Goal: Task Accomplishment & Management: Manage account settings

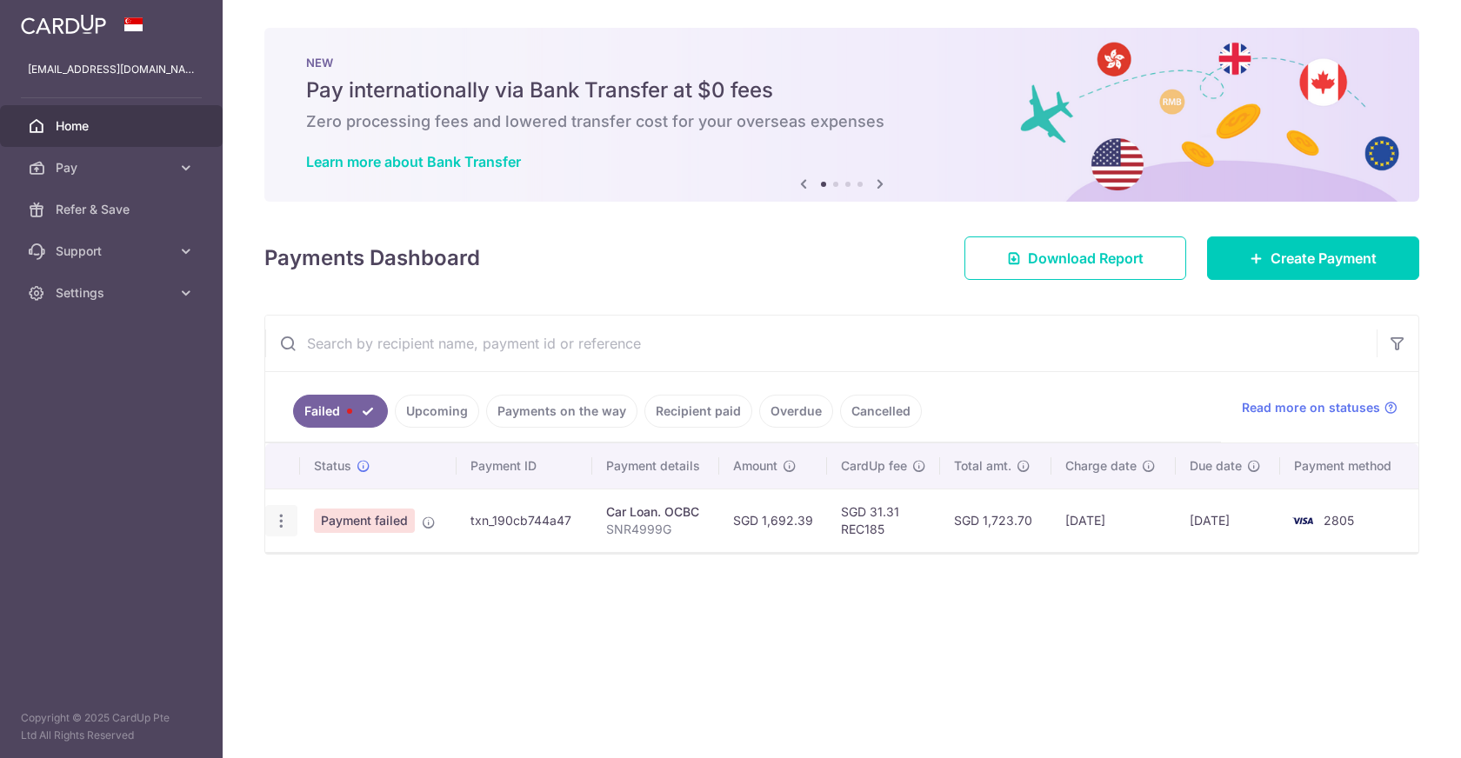
click at [273, 521] on icon "button" at bounding box center [281, 521] width 18 height 18
click at [544, 689] on div "× Pause Schedule Pause all future payments in this series Pause just this one p…" at bounding box center [842, 379] width 1238 height 758
click at [1084, 628] on div "× Pause Schedule Pause all future payments in this series Pause just this one p…" at bounding box center [842, 379] width 1238 height 758
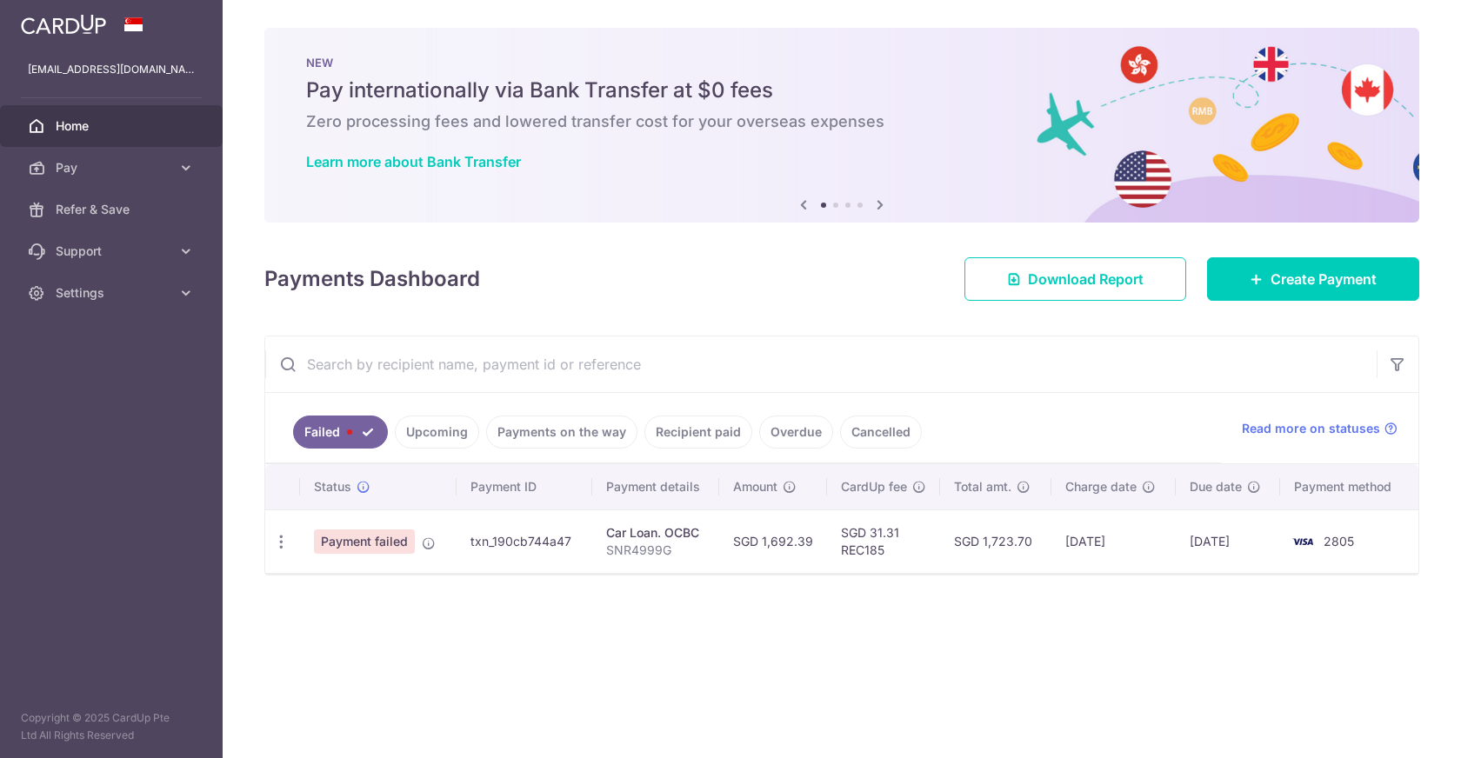
click at [419, 410] on ul "Failed Upcoming Payments on the way Recipient paid Overdue Cancelled" at bounding box center [743, 428] width 956 height 70
click at [423, 431] on link "Upcoming" at bounding box center [437, 432] width 84 height 33
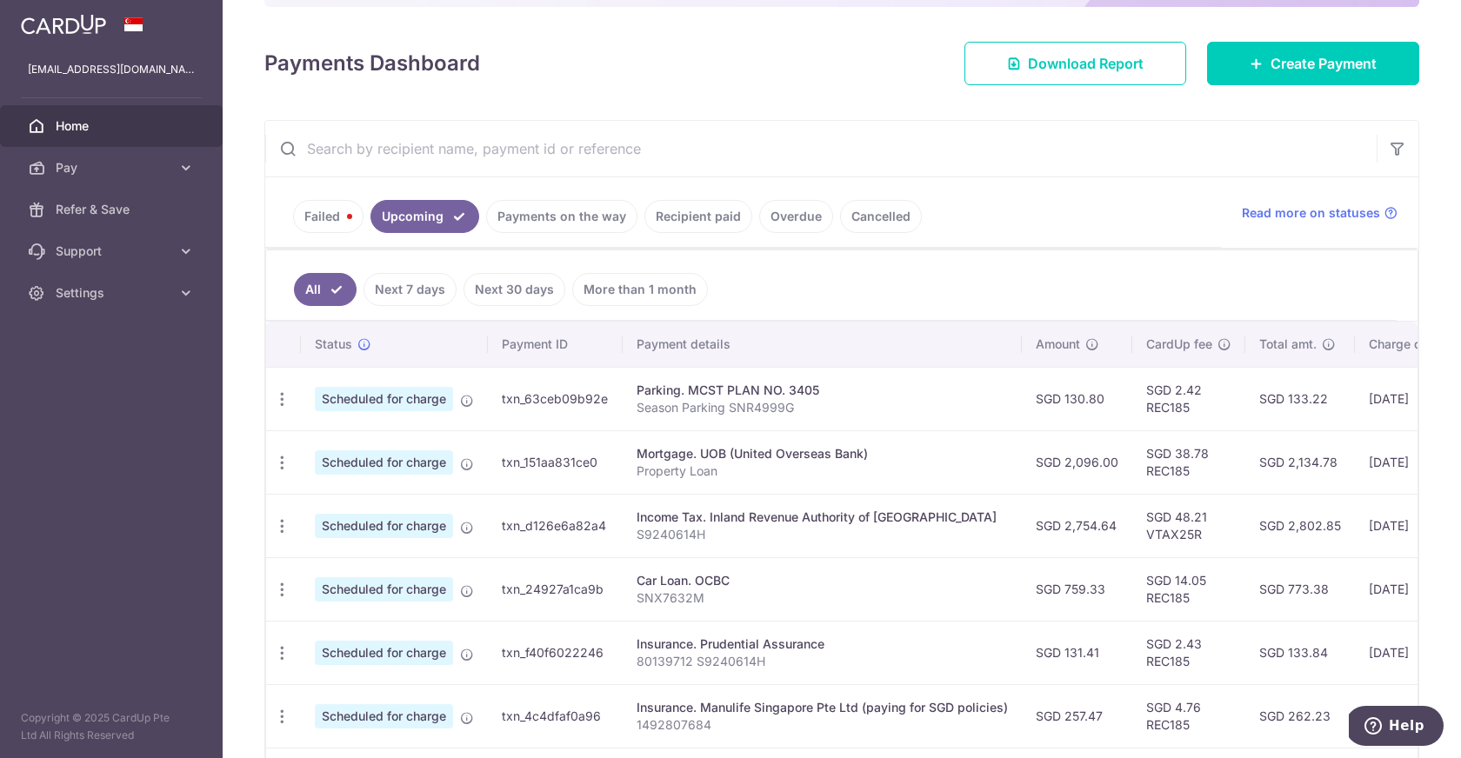
scroll to position [218, 0]
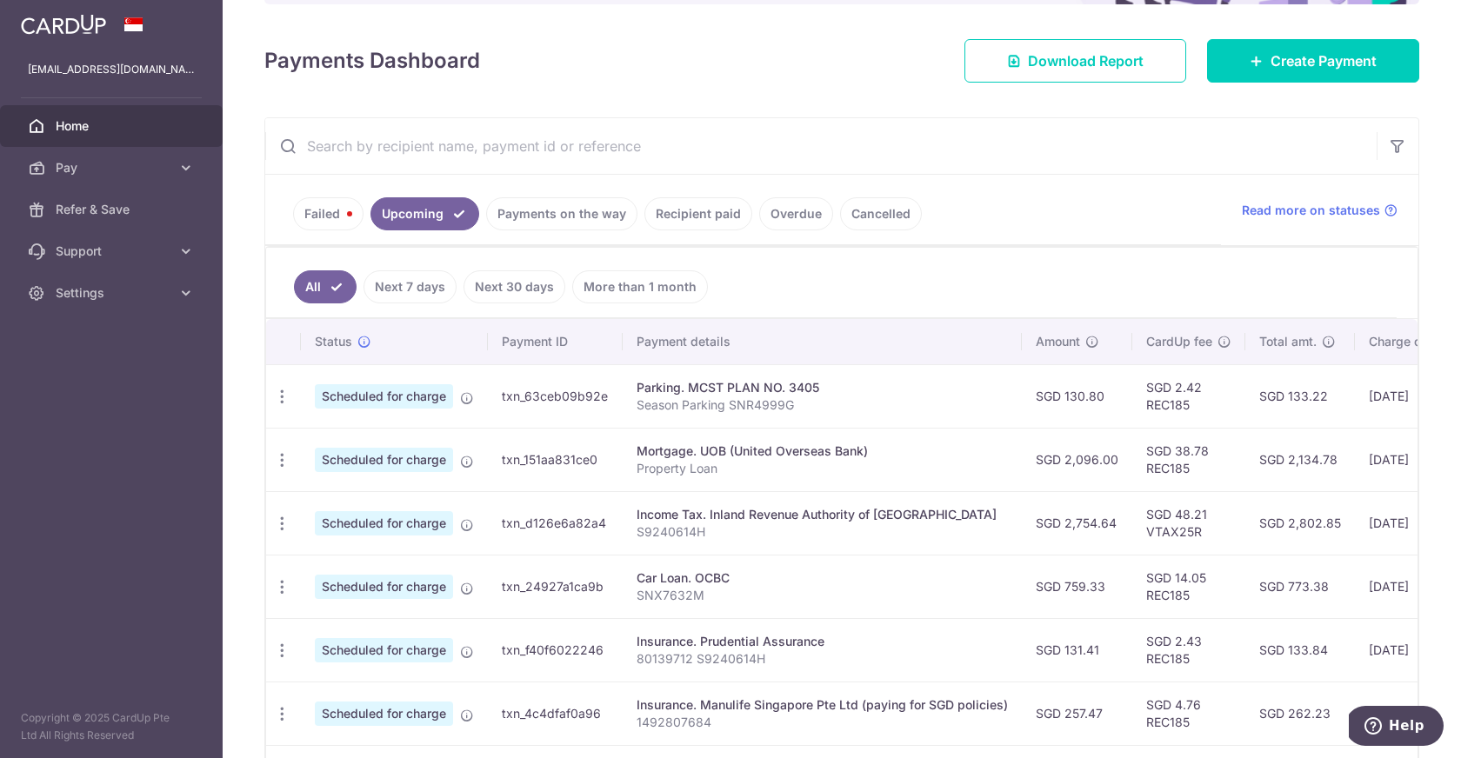
click at [310, 208] on link "Failed" at bounding box center [328, 213] width 70 height 33
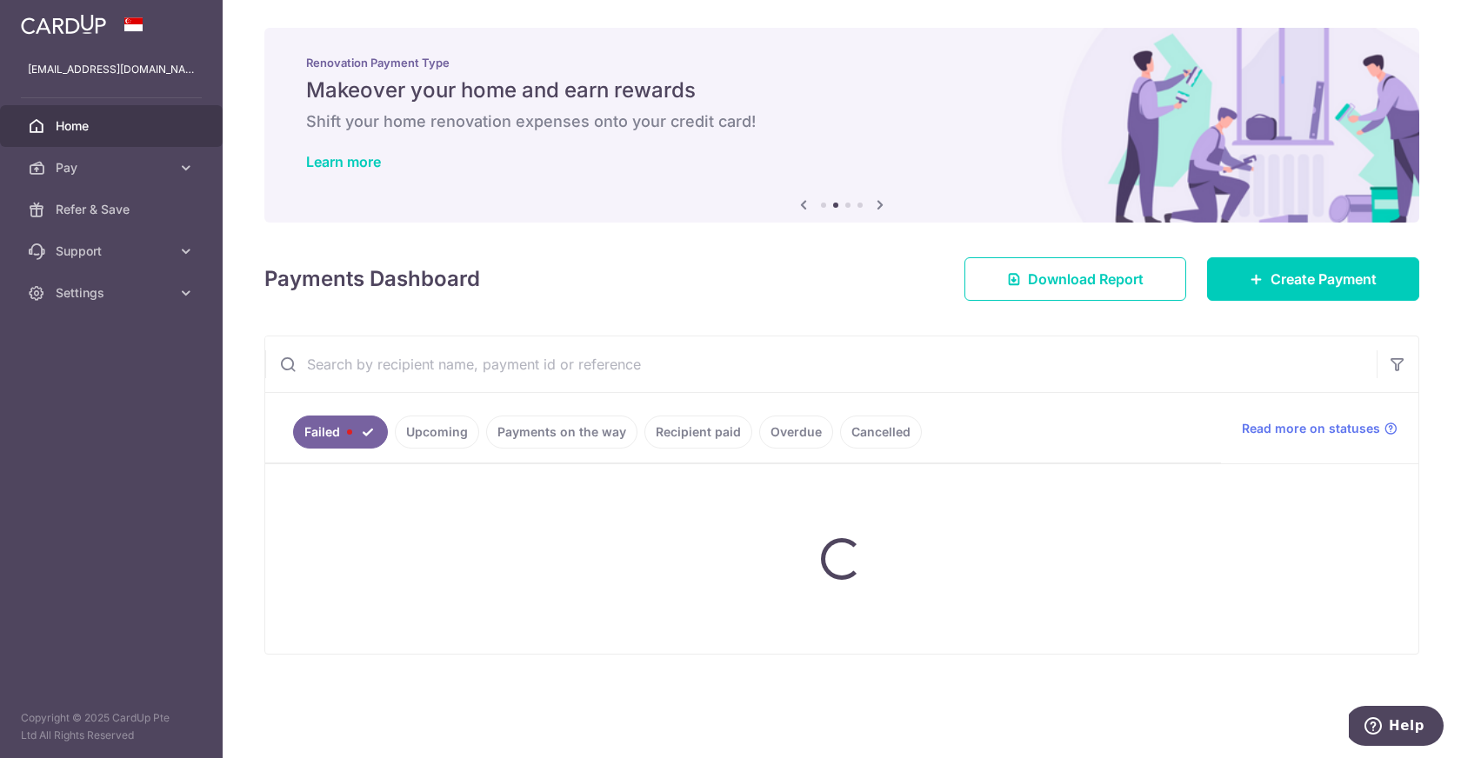
scroll to position [0, 0]
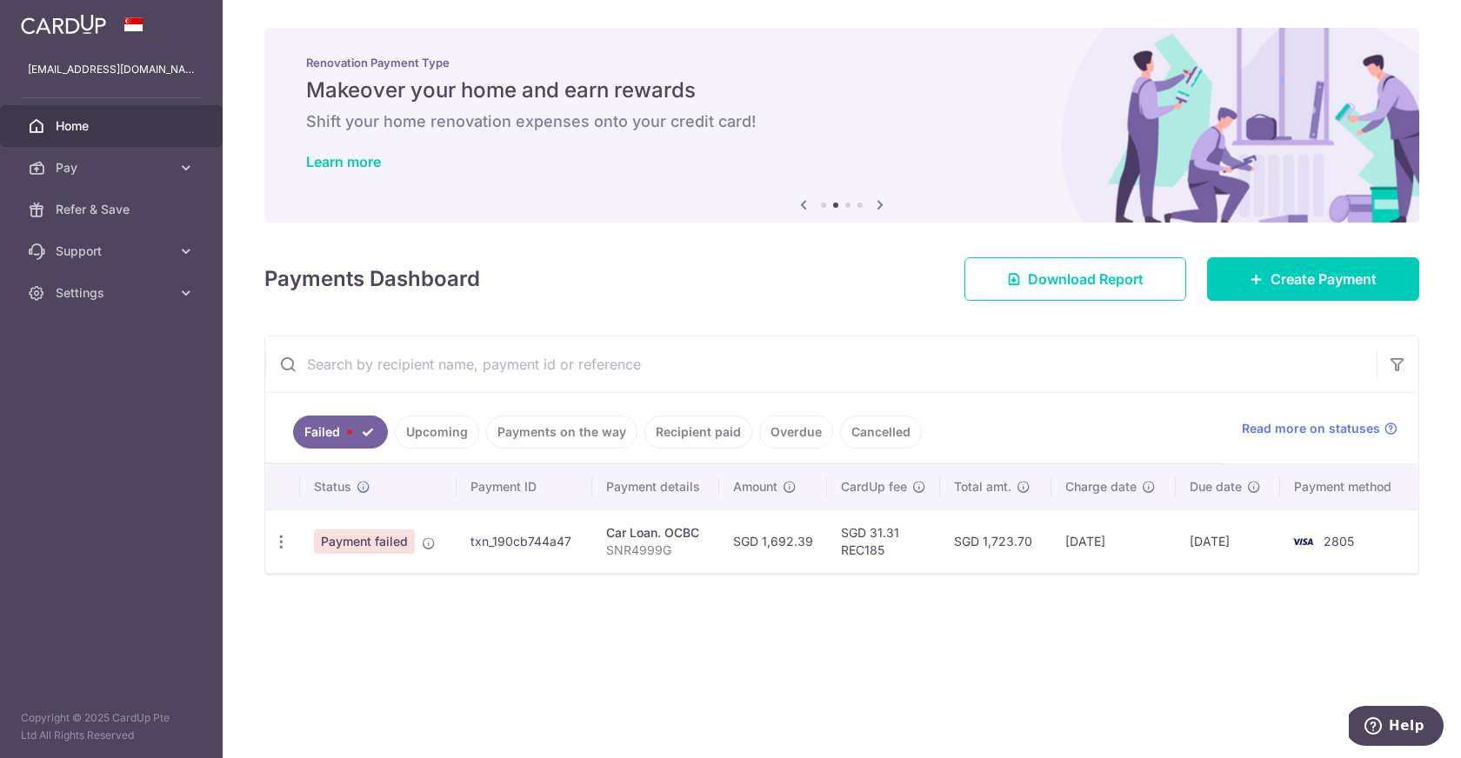
click at [909, 596] on div "× Pause Schedule Pause all future payments in this series Pause just this one p…" at bounding box center [842, 379] width 1238 height 758
click at [997, 530] on td "SGD 1,723.70" at bounding box center [995, 541] width 111 height 63
click at [710, 532] on td "Car Loan. OCBC SNR4999G" at bounding box center [656, 541] width 128 height 63
click at [518, 534] on td "txn_190cb744a47" at bounding box center [524, 541] width 135 height 63
click at [380, 543] on span "Payment failed" at bounding box center [364, 542] width 101 height 24
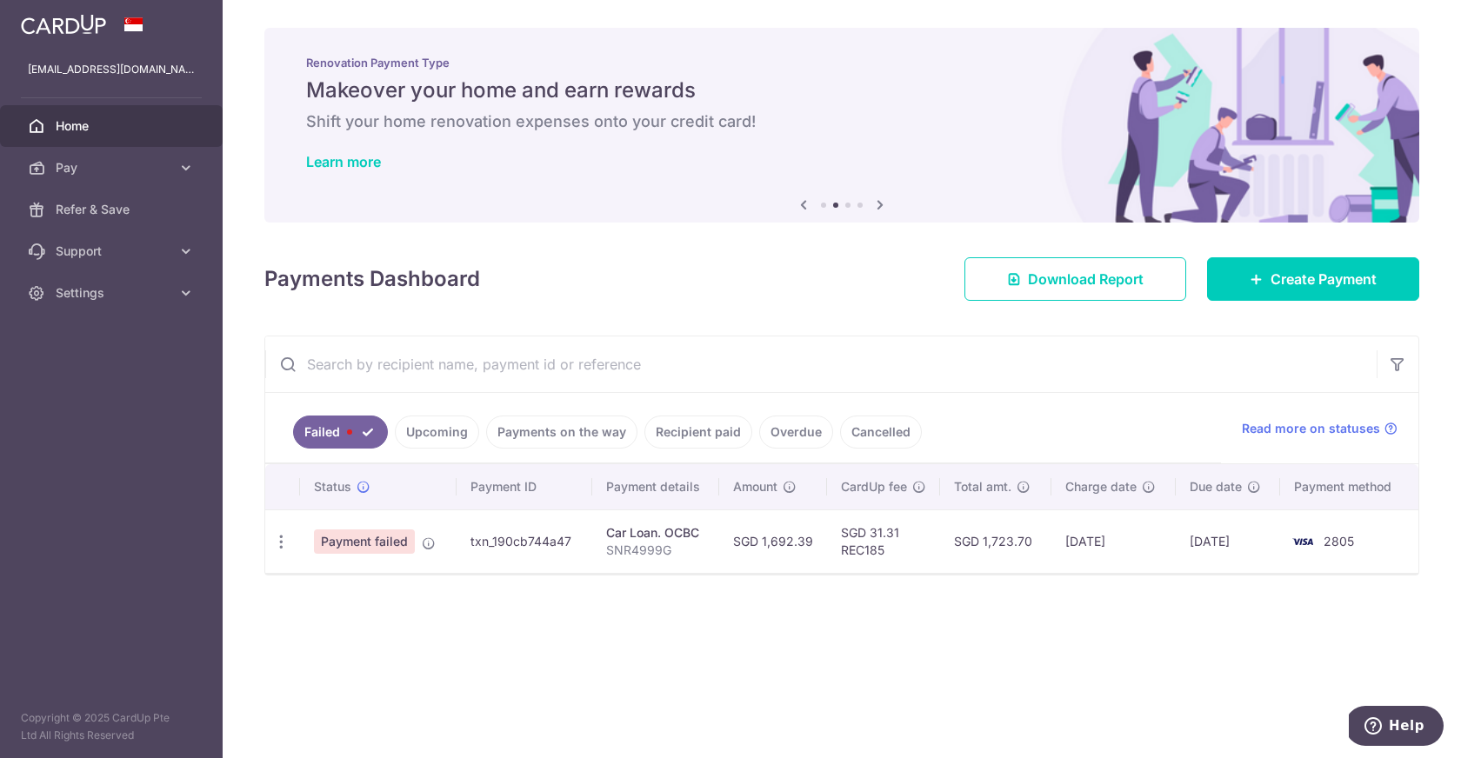
click at [352, 604] on div "× Pause Schedule Pause all future payments in this series Pause just this one p…" at bounding box center [842, 379] width 1238 height 758
click at [276, 538] on icon "button" at bounding box center [281, 542] width 18 height 18
click at [344, 579] on span "Update payment" at bounding box center [374, 589] width 118 height 21
radio input "true"
type input "1,692.39"
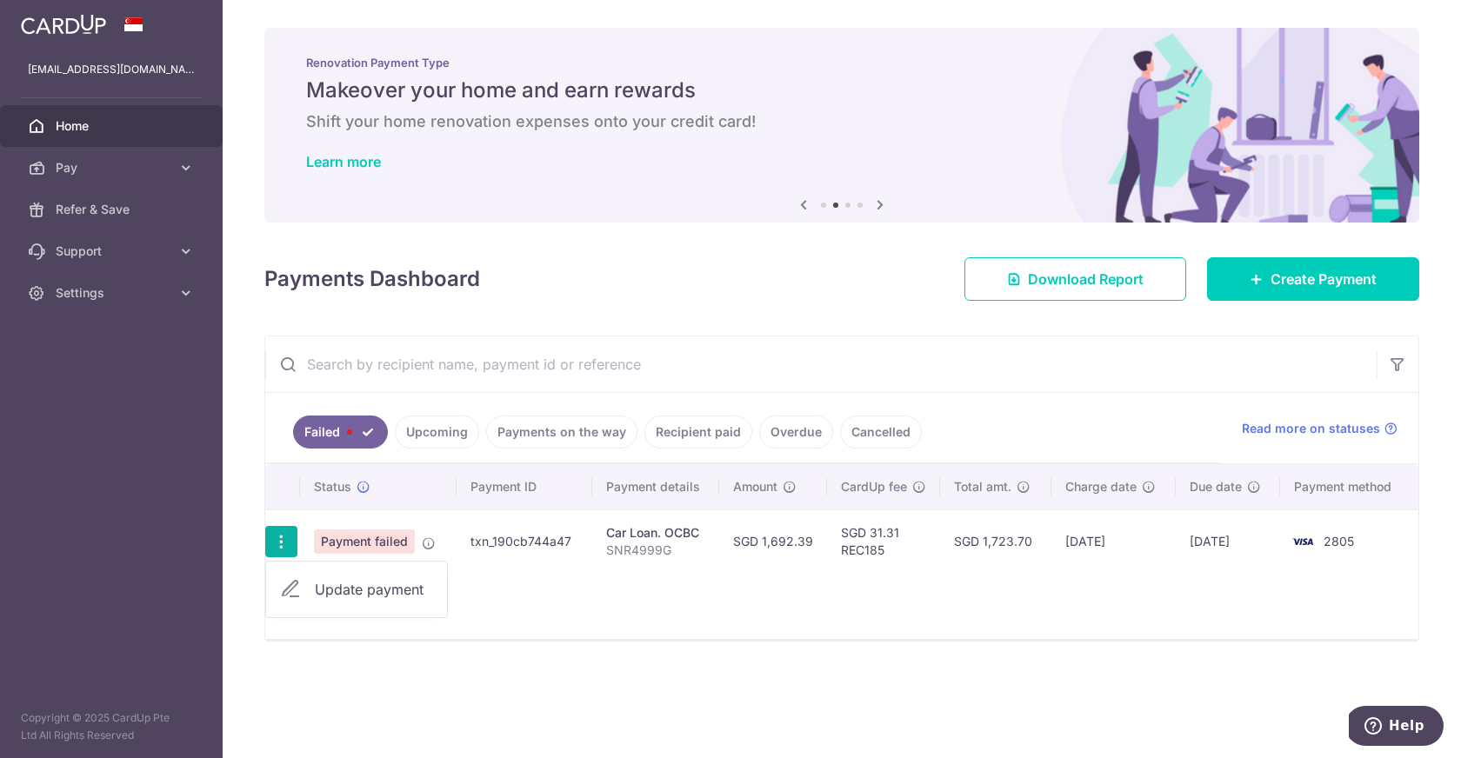
type input "SNR4999G"
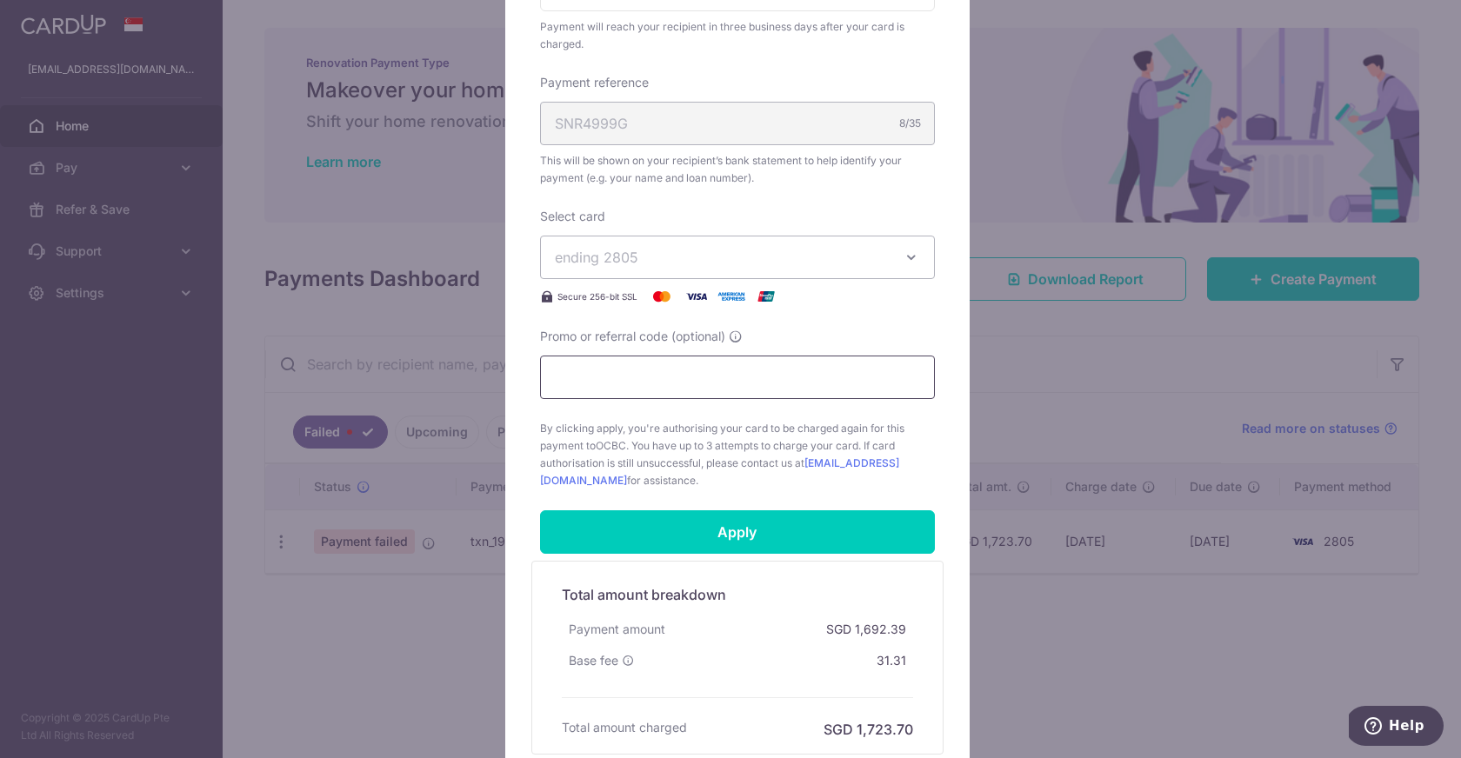
scroll to position [497, 0]
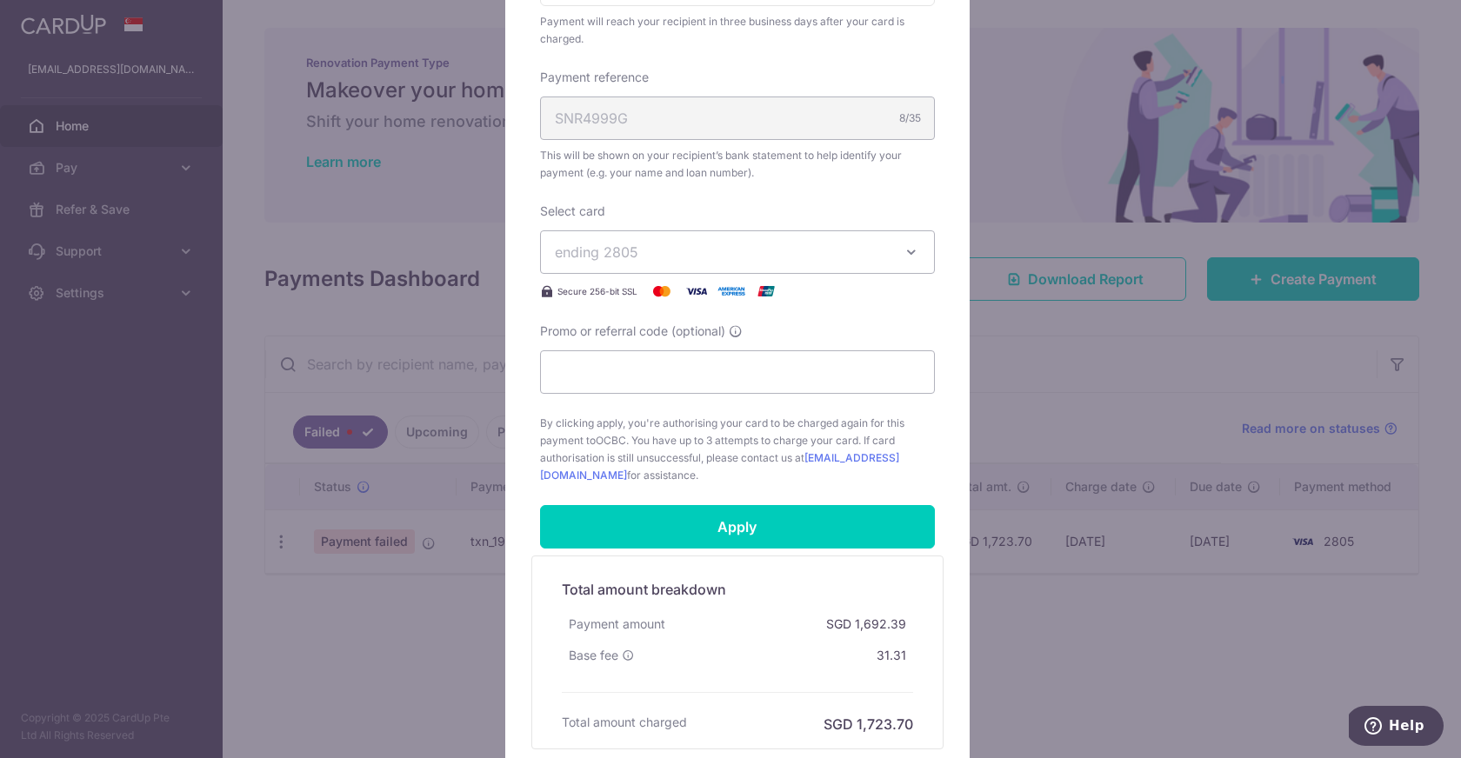
click at [825, 251] on span "ending 2805" at bounding box center [722, 252] width 334 height 21
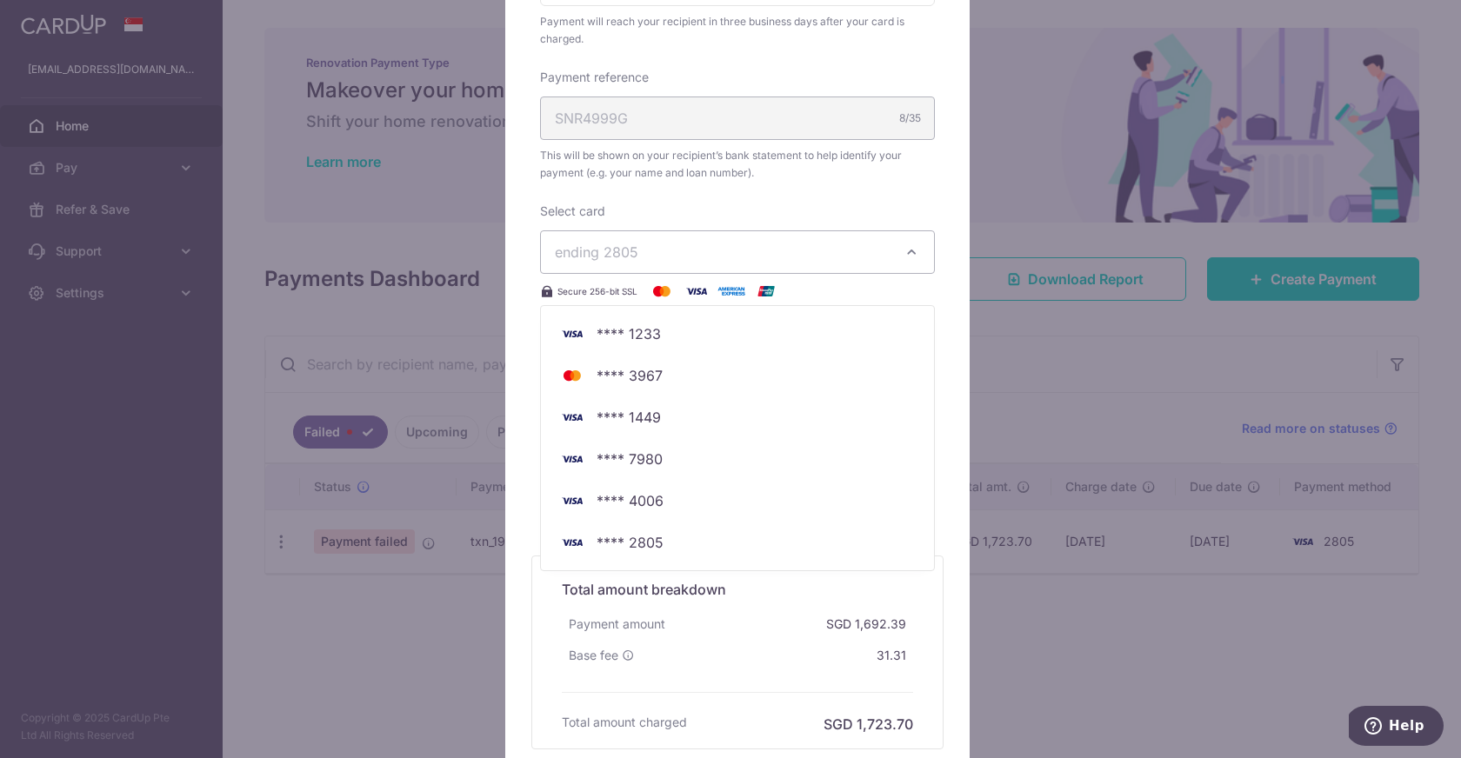
type input "REC185"
click at [702, 341] on span "**** 1233" at bounding box center [737, 334] width 365 height 21
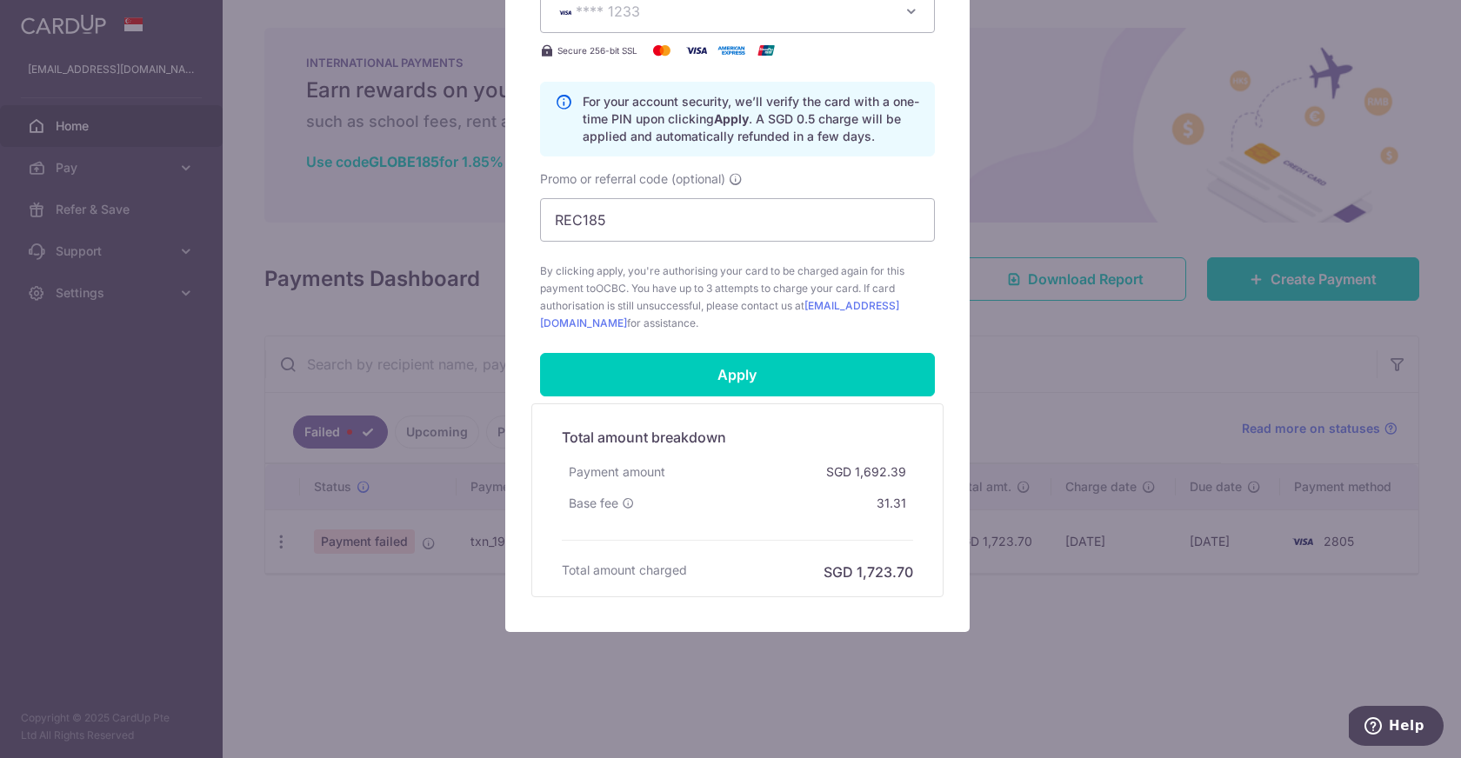
scroll to position [430, 0]
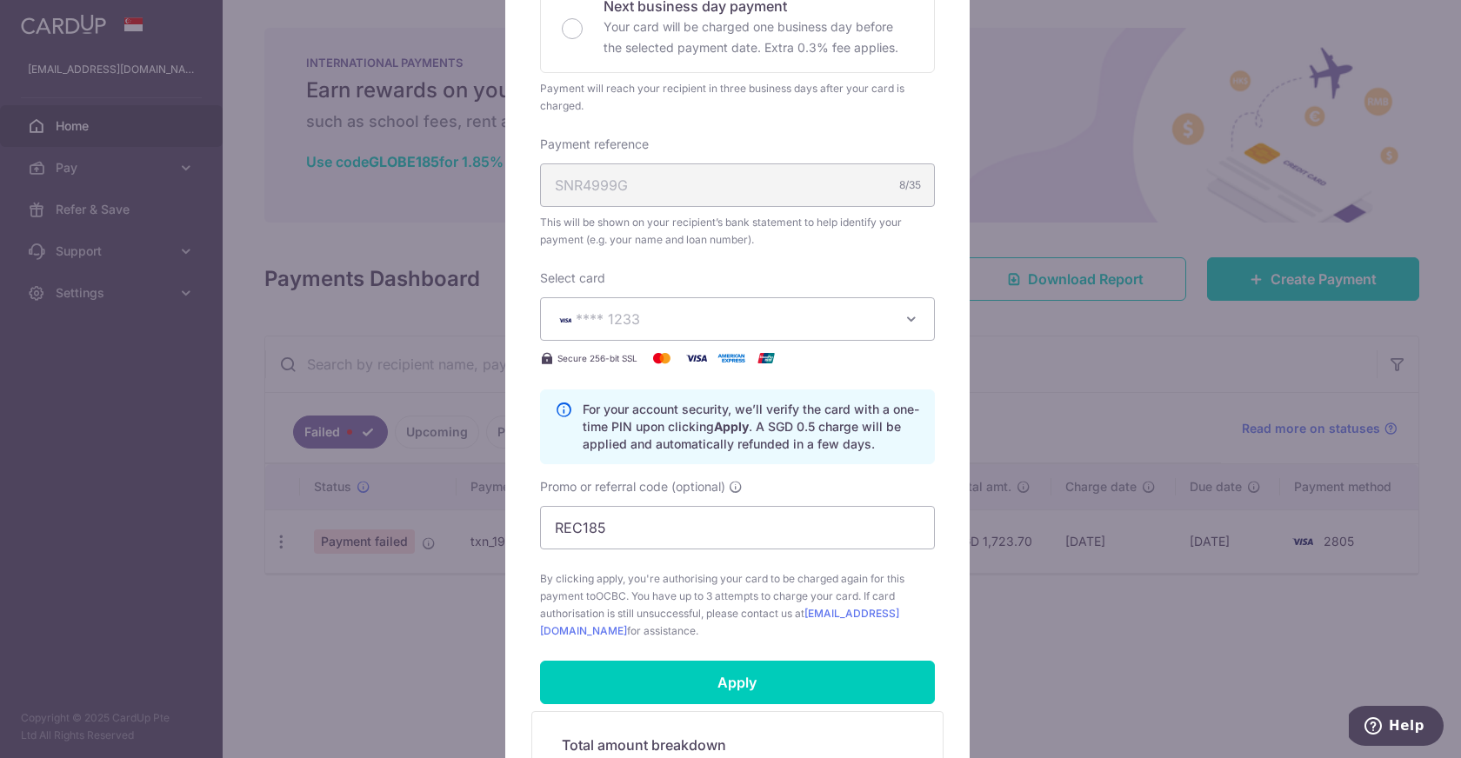
click at [729, 316] on span "**** 1233" at bounding box center [722, 319] width 334 height 21
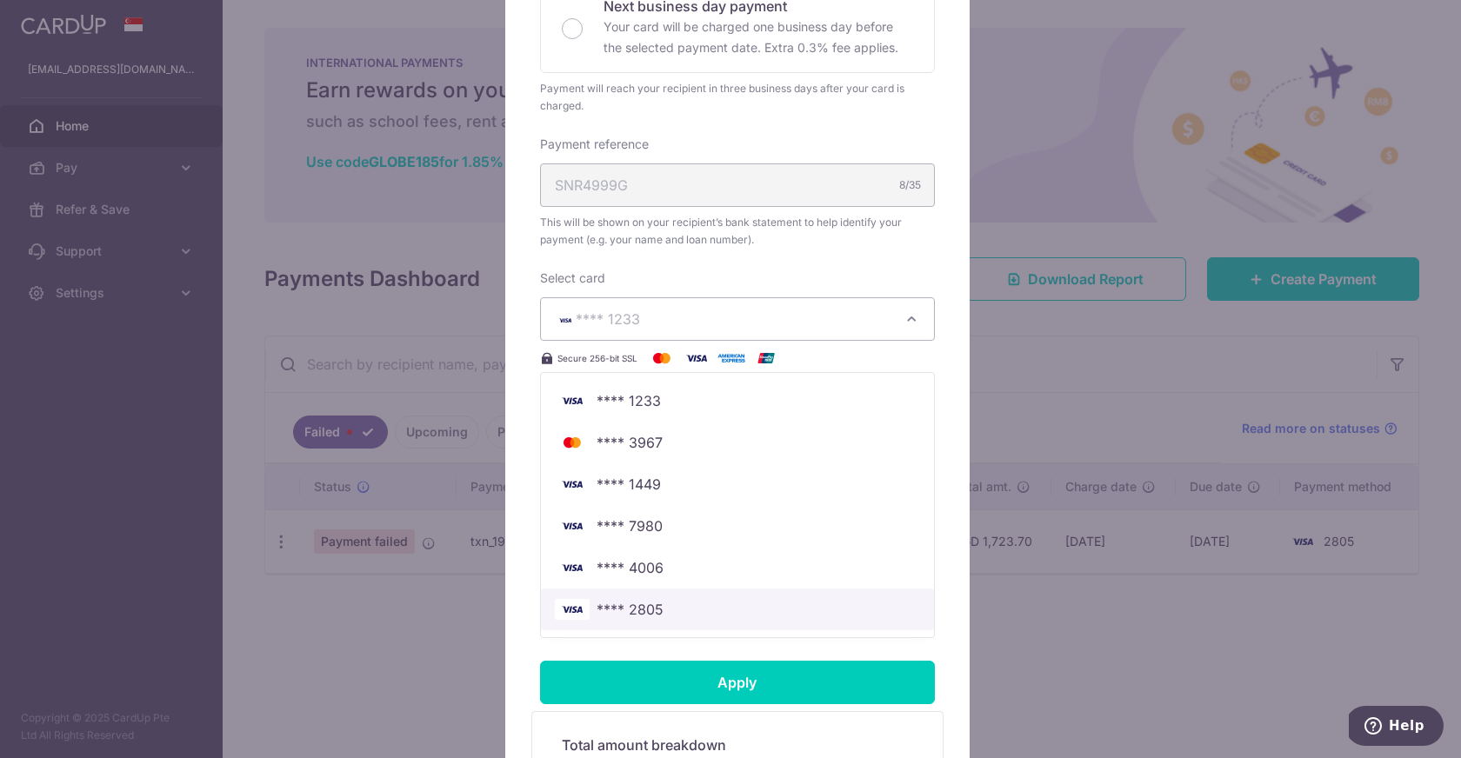
click at [643, 623] on link "**** 2805" at bounding box center [737, 610] width 393 height 42
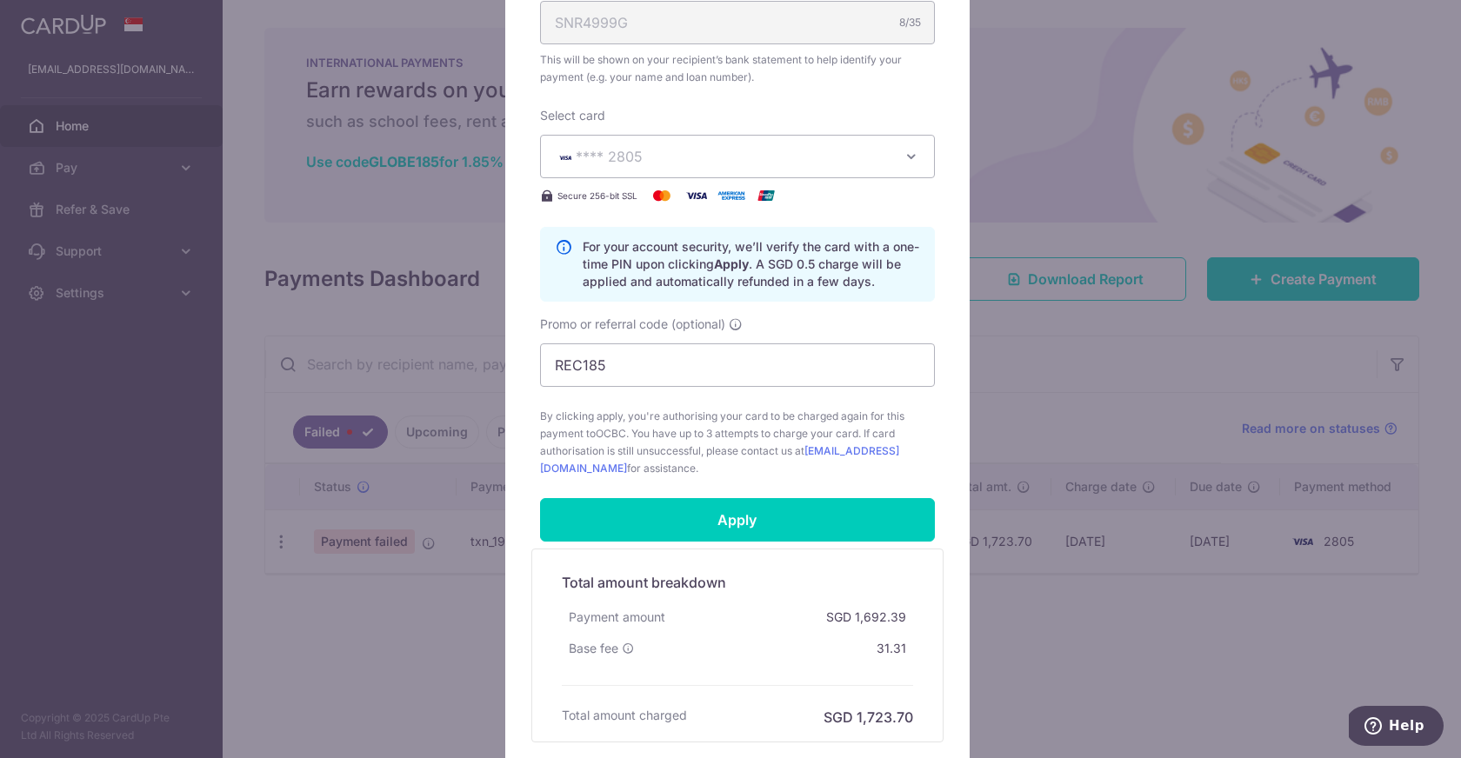
scroll to position [738, 0]
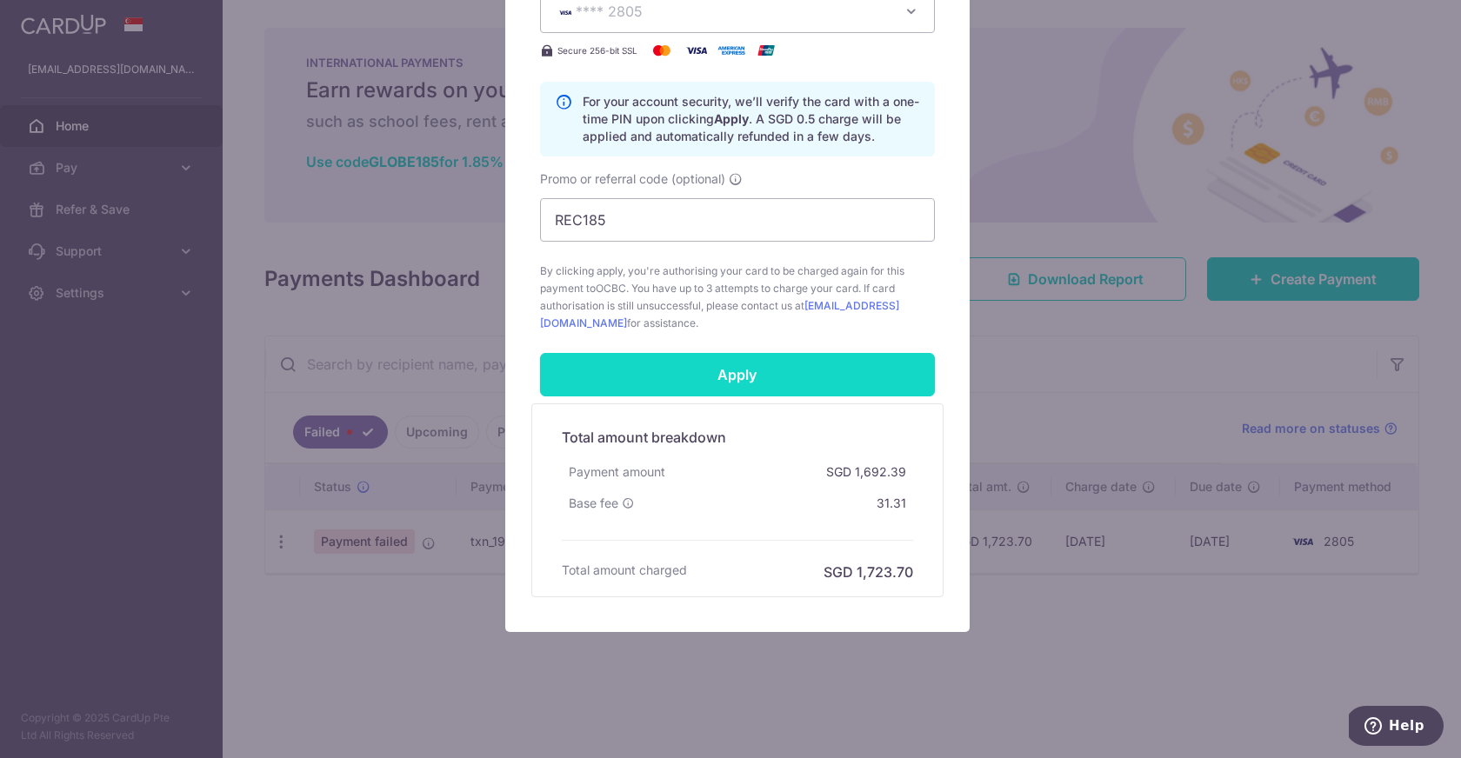
click at [753, 388] on input "Apply" at bounding box center [737, 374] width 395 height 43
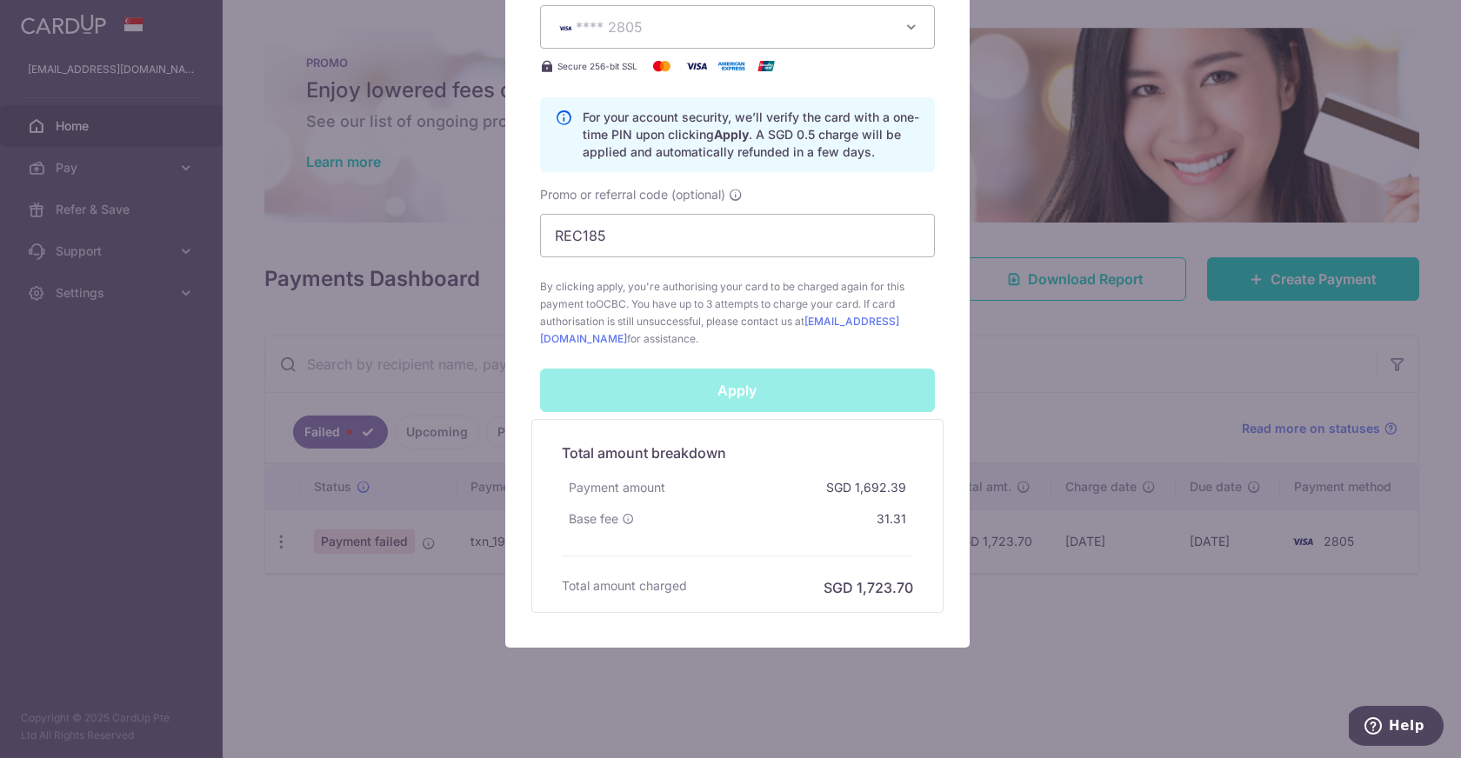
scroll to position [717, 0]
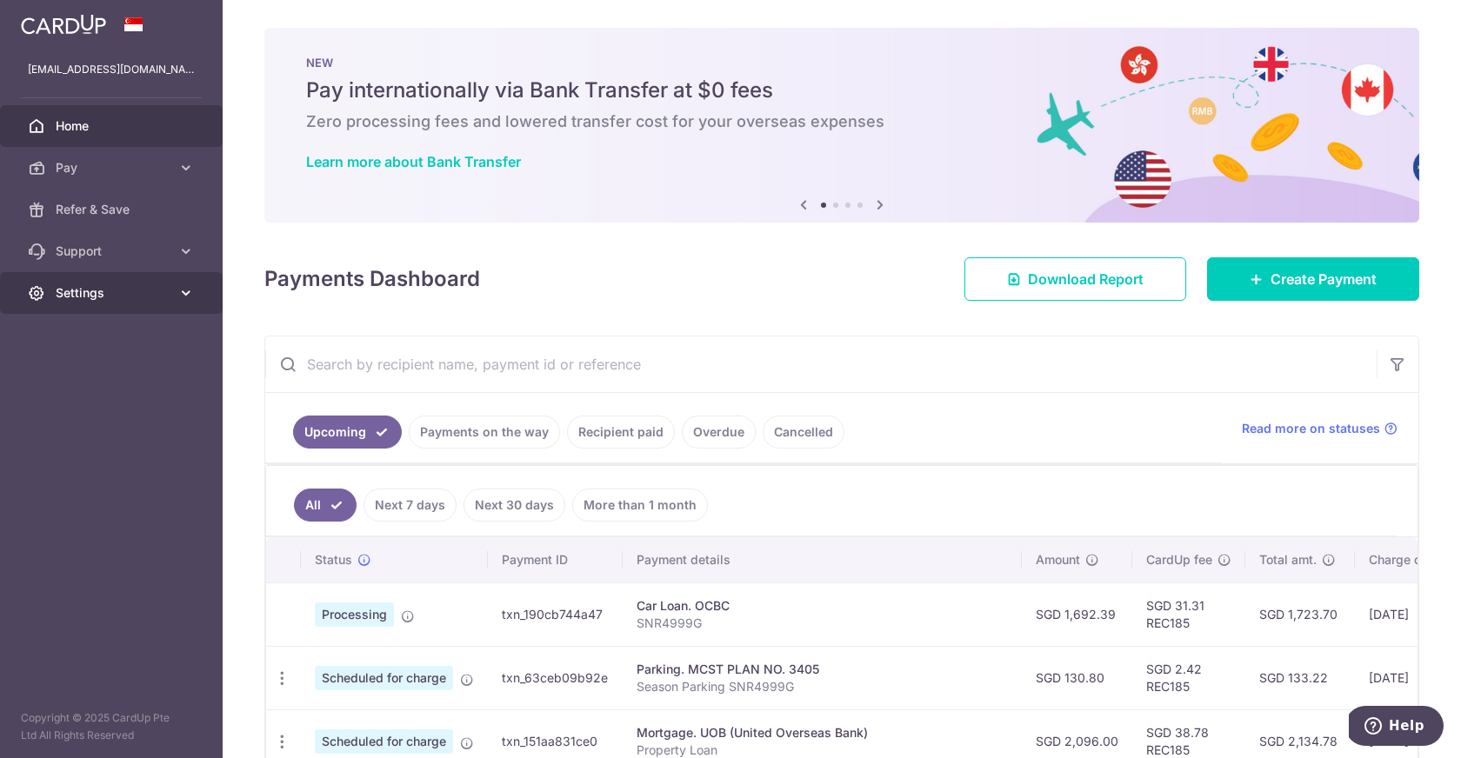
click at [67, 294] on span "Settings" at bounding box center [113, 292] width 115 height 17
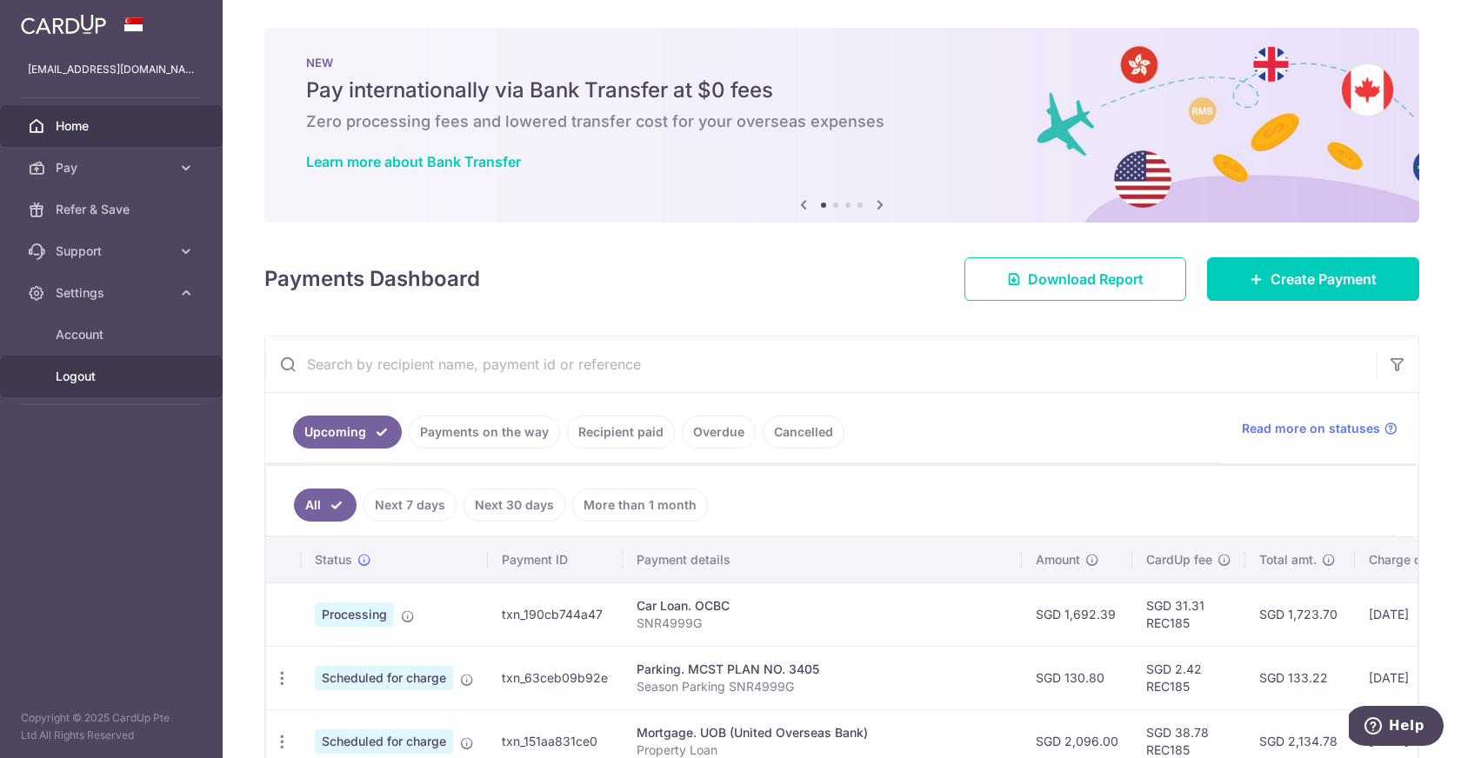
click at [87, 373] on span "Logout" at bounding box center [113, 376] width 115 height 17
